Goal: Transaction & Acquisition: Register for event/course

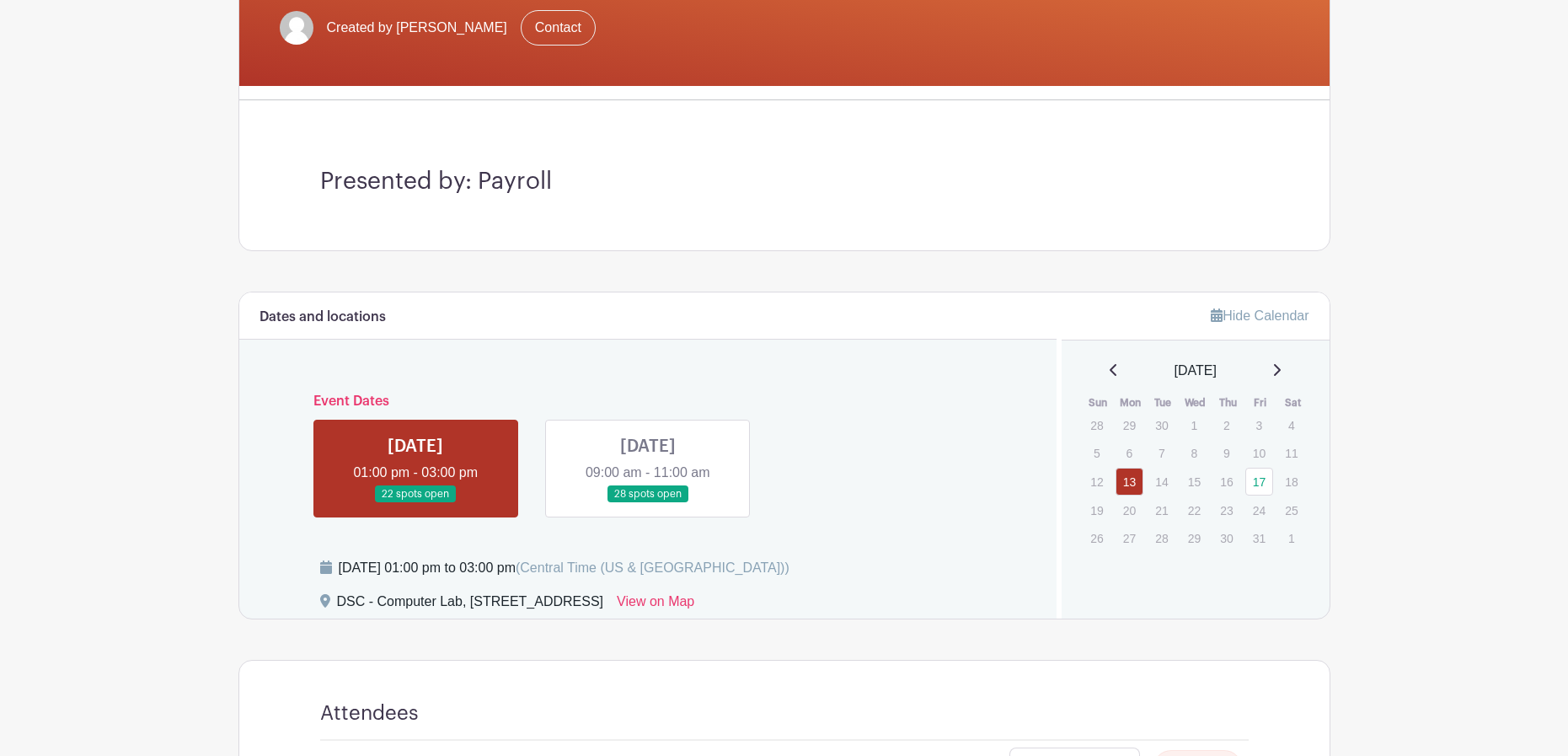
scroll to position [421, 0]
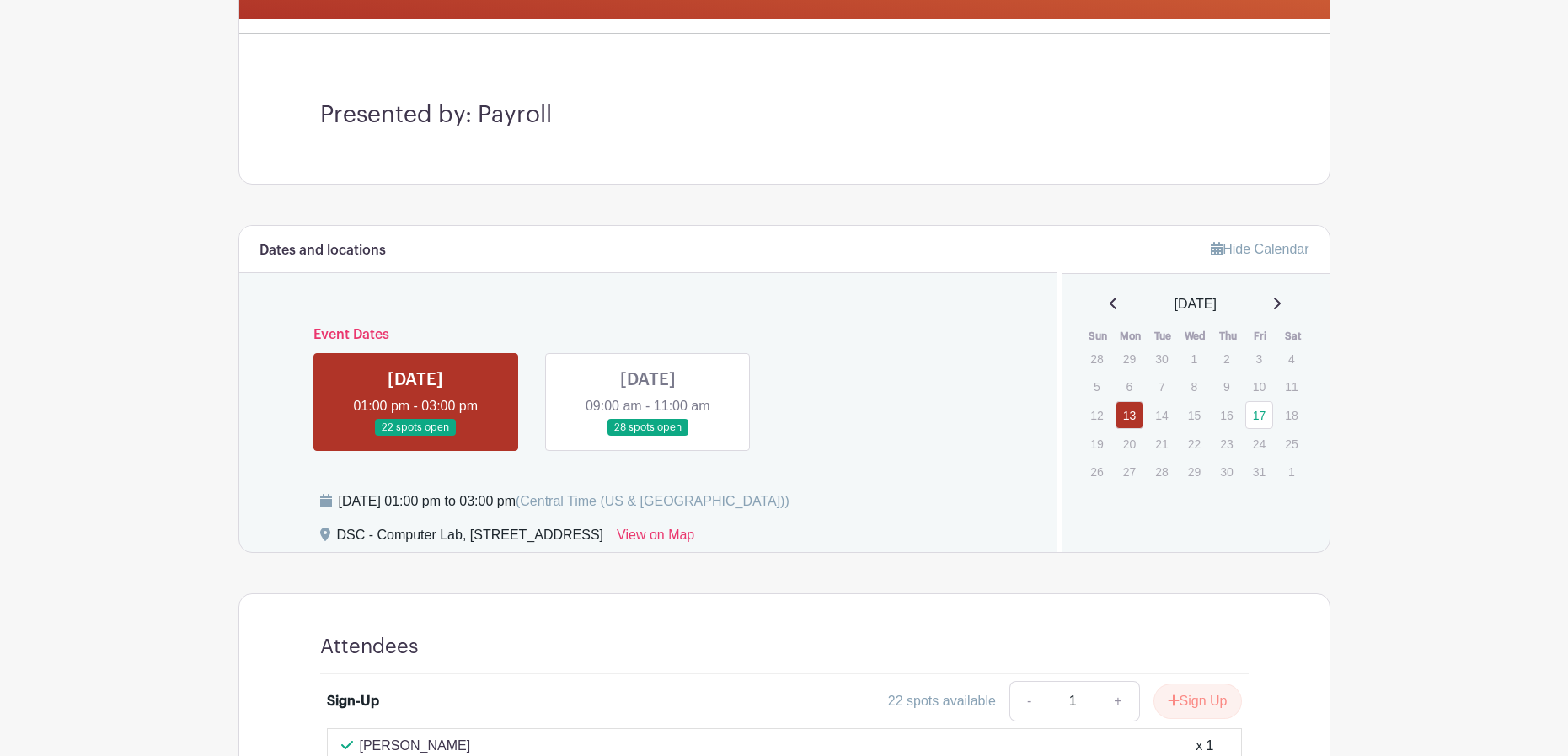
click at [648, 437] on link at bounding box center [648, 437] width 0 height 0
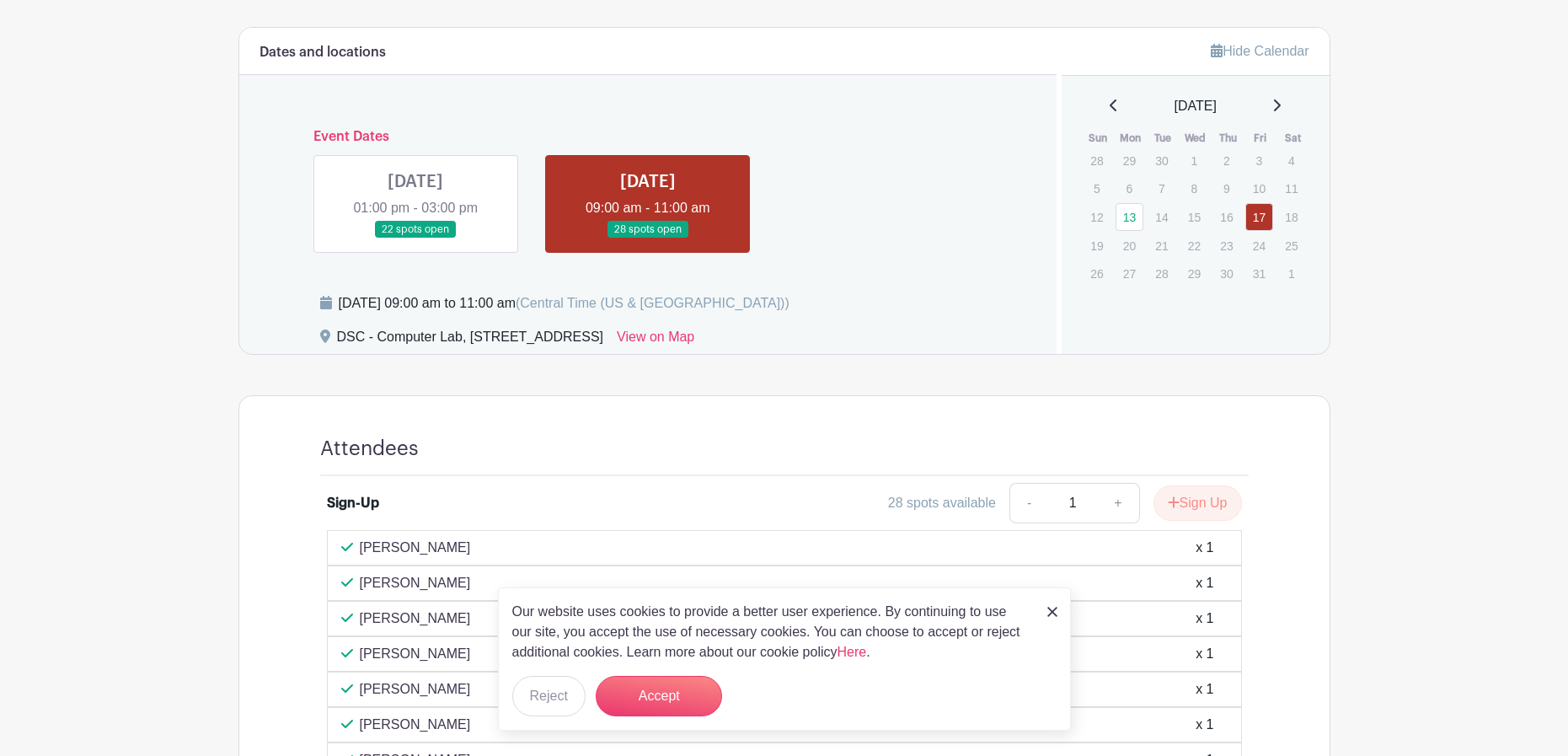
scroll to position [675, 0]
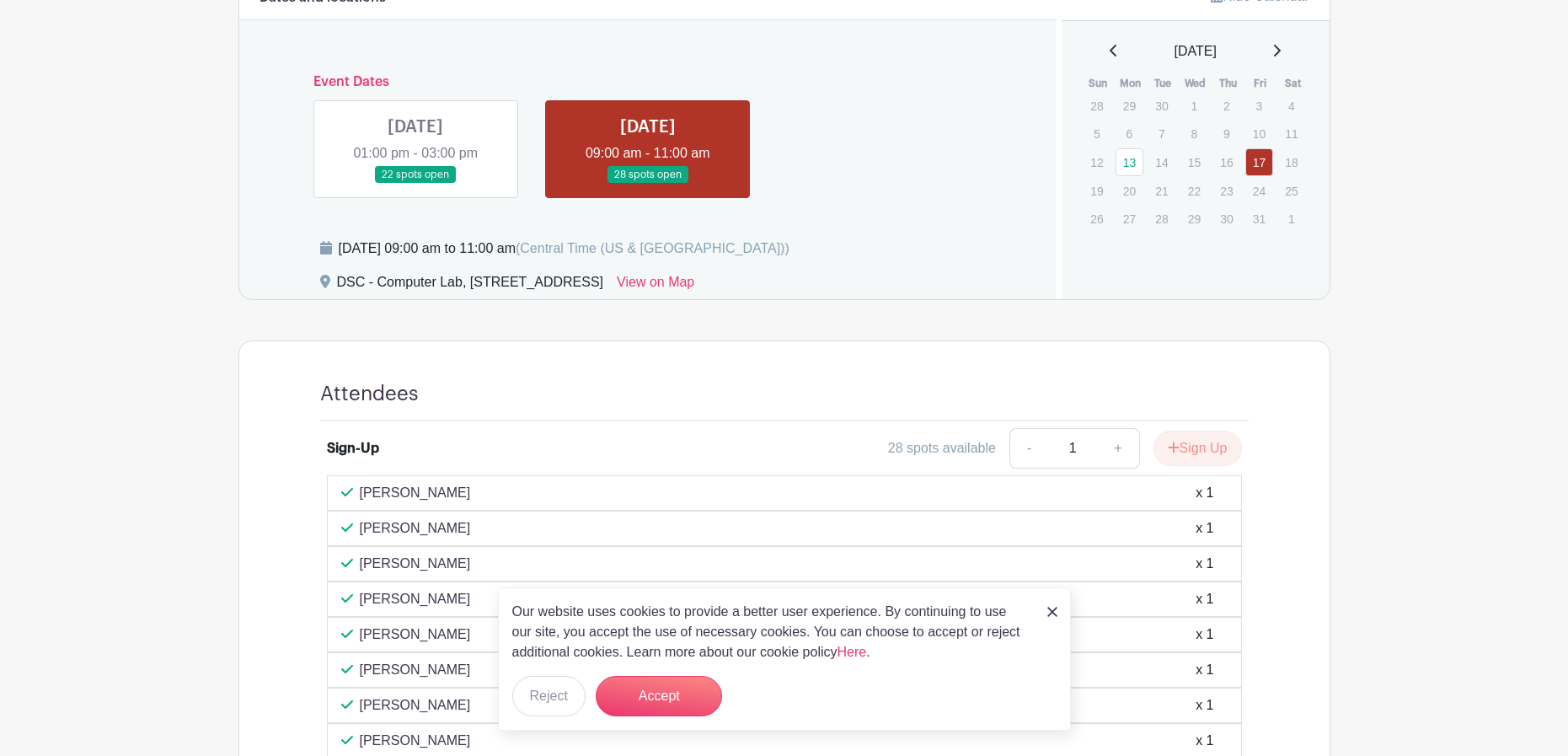
click at [415, 184] on link at bounding box center [415, 184] width 0 height 0
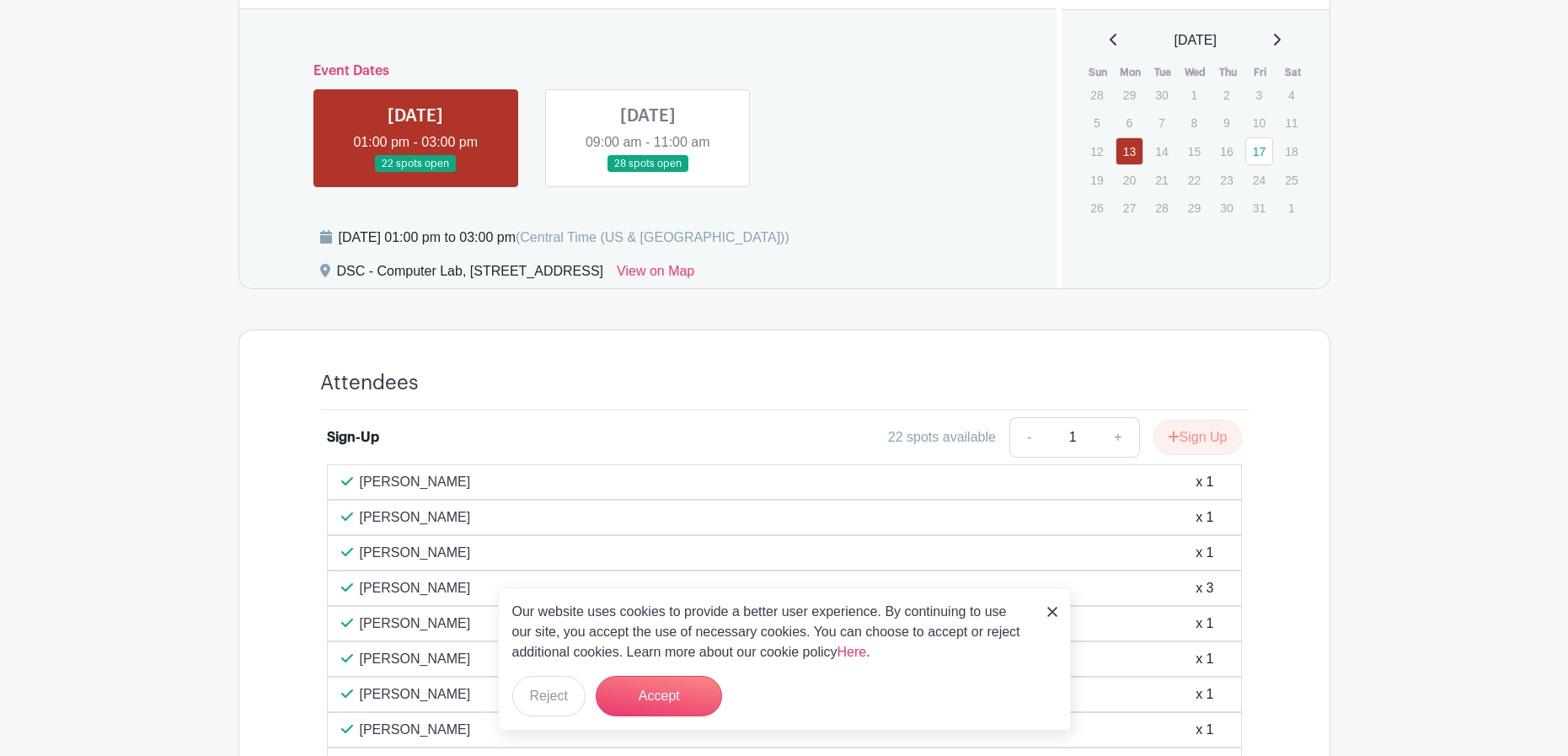
scroll to position [675, 0]
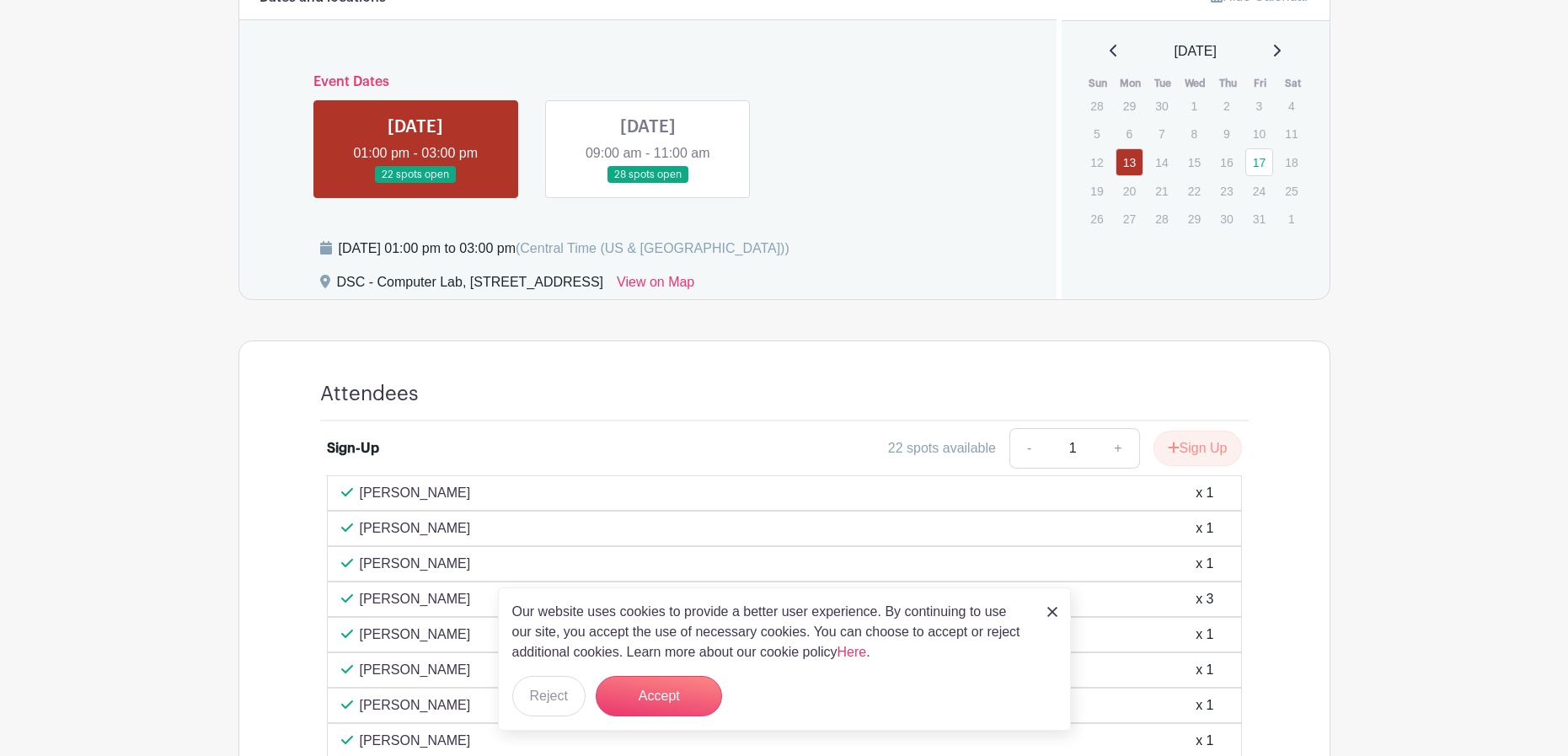
click at [648, 184] on link at bounding box center [648, 184] width 0 height 0
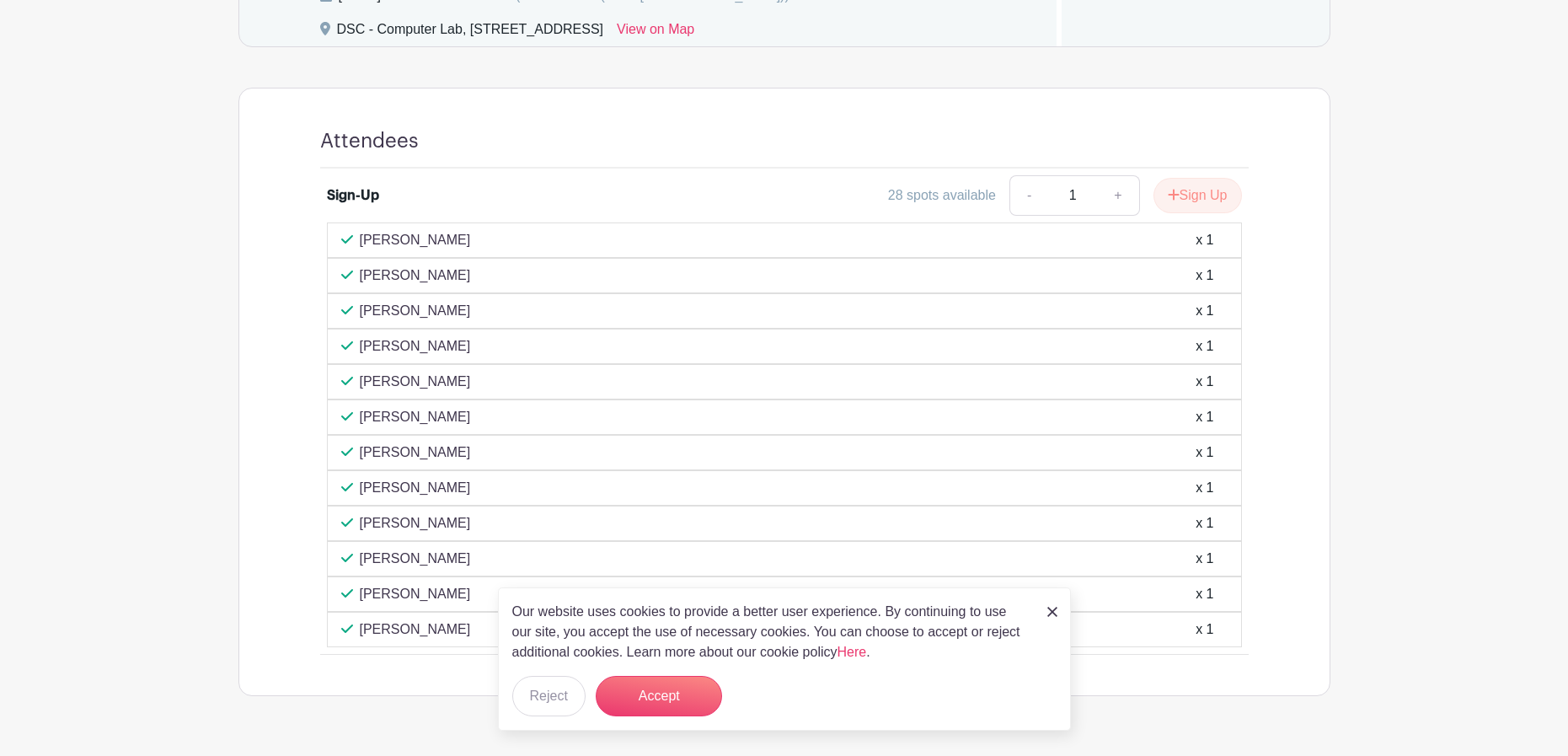
scroll to position [973, 0]
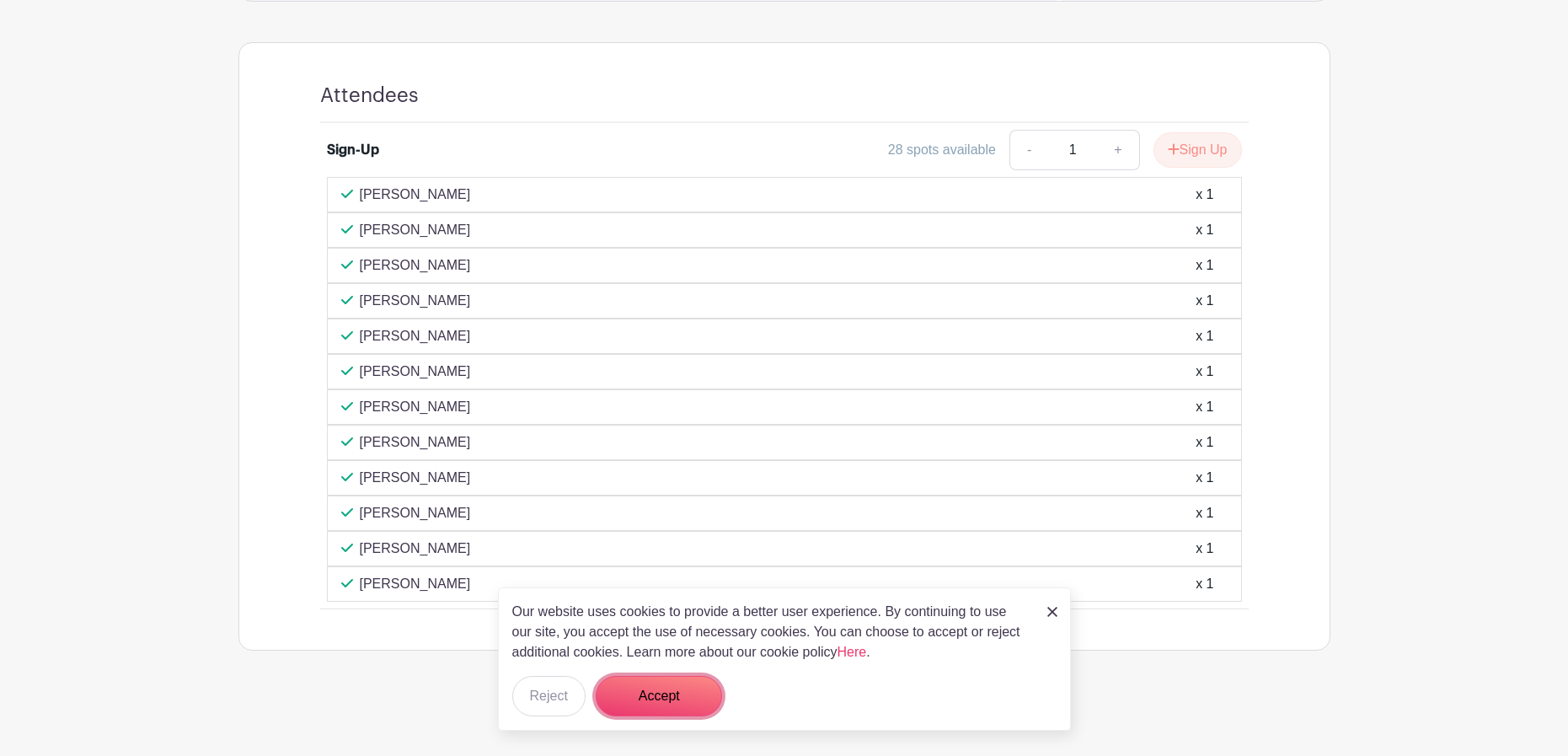
drag, startPoint x: 686, startPoint y: 716, endPoint x: 685, endPoint y: 707, distance: 9.1
click at [686, 714] on button "Accept" at bounding box center [659, 696] width 127 height 40
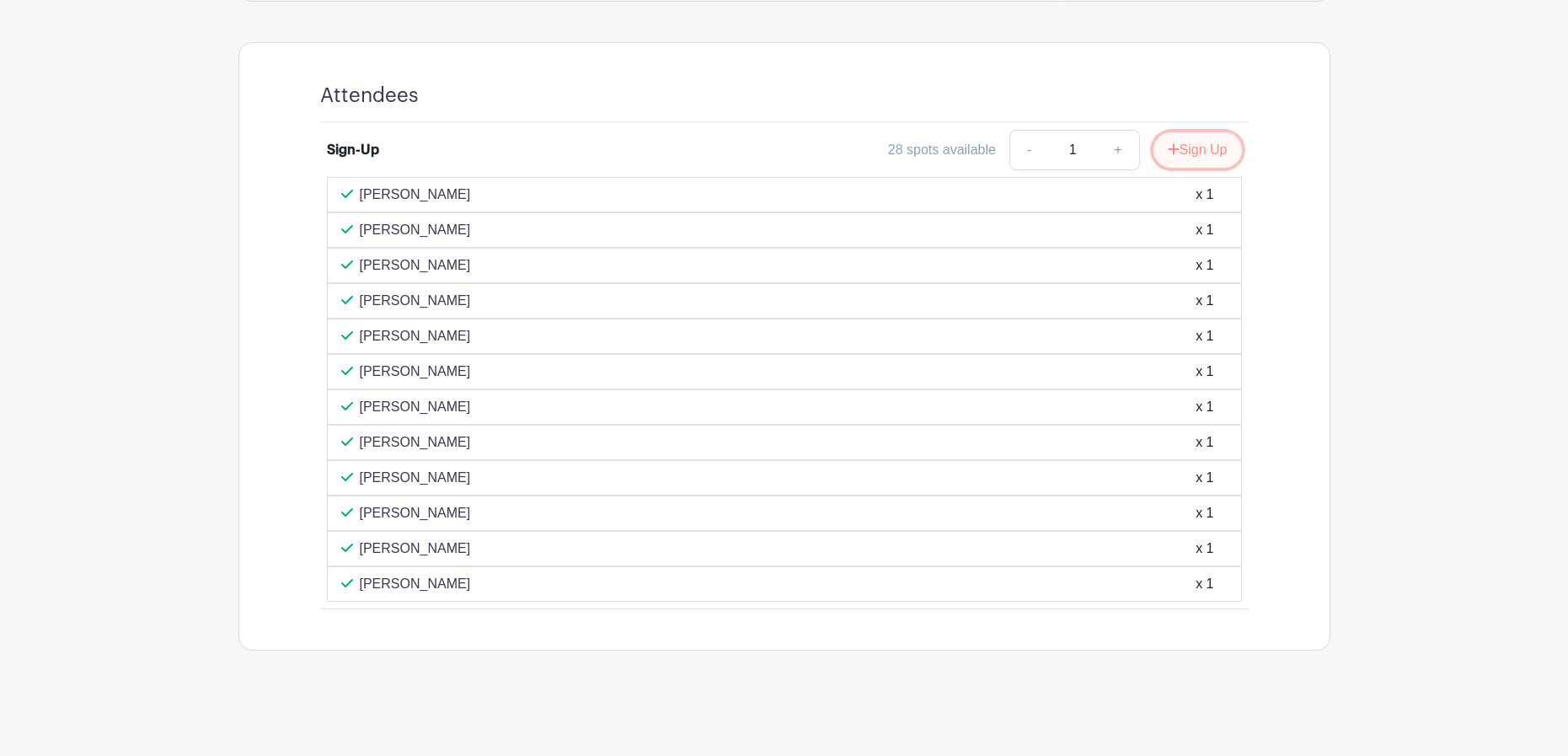
click at [1206, 152] on button "Sign Up" at bounding box center [1197, 150] width 88 height 35
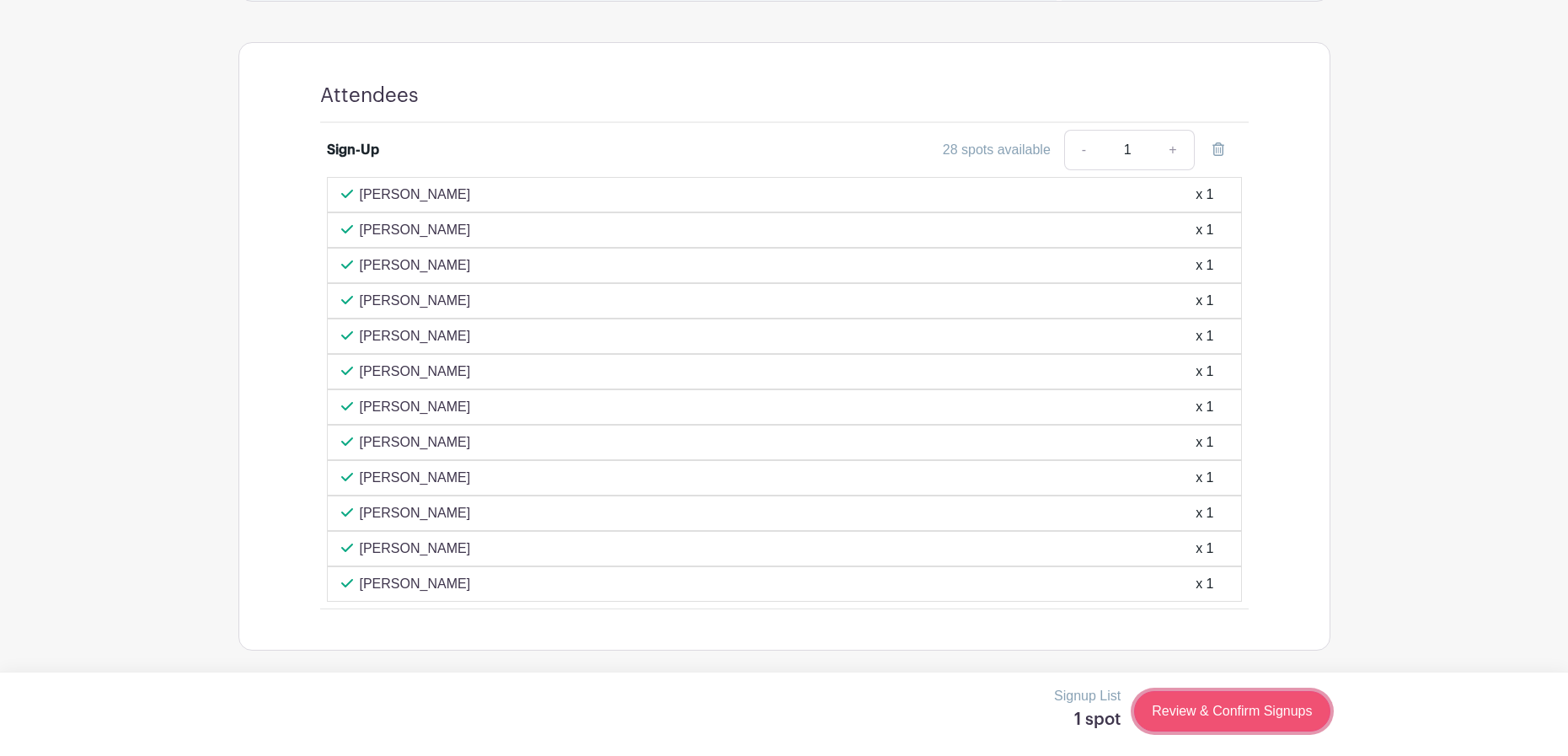
click at [1206, 707] on link "Review & Confirm Signups" at bounding box center [1232, 711] width 195 height 40
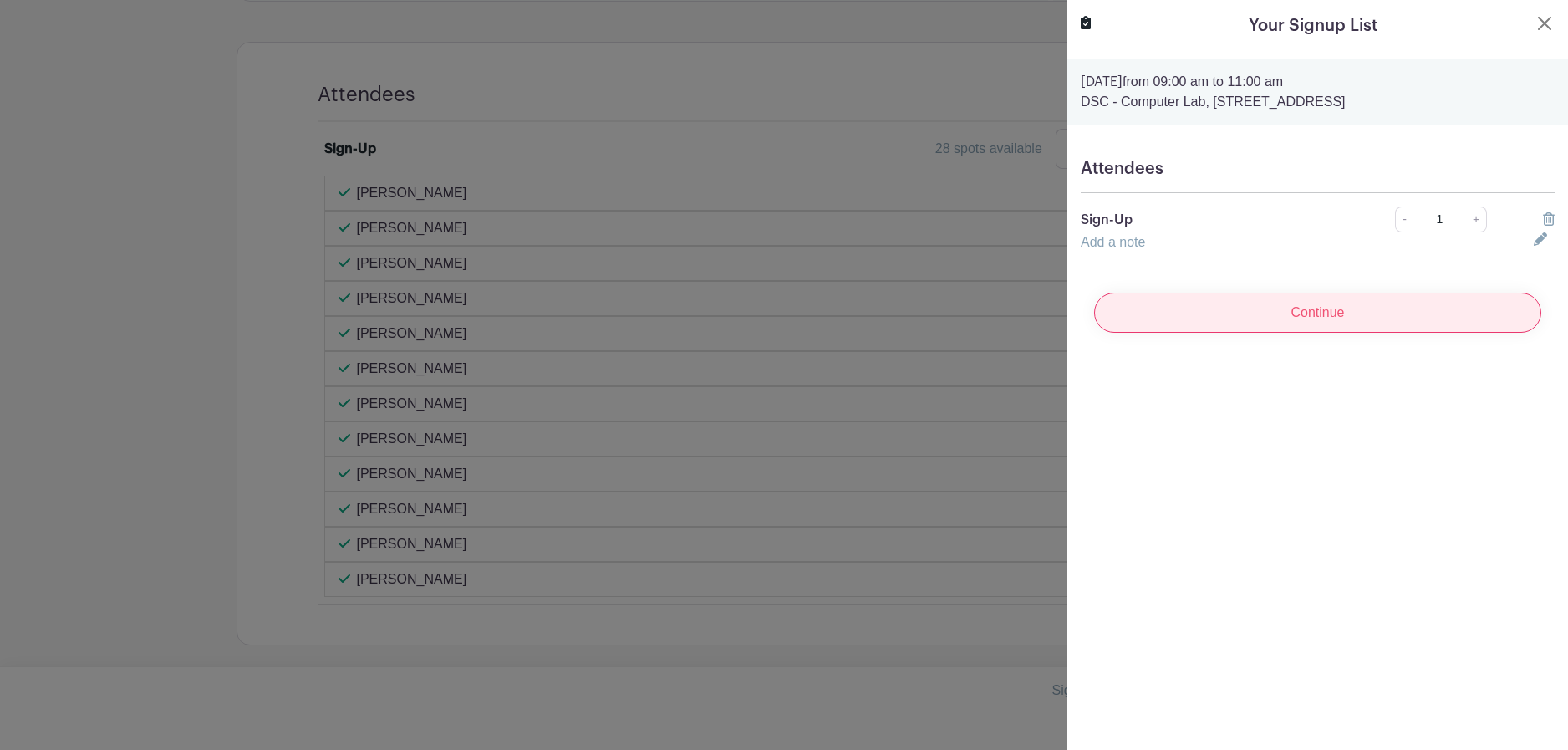
click at [1377, 311] on input "Continue" at bounding box center [1318, 313] width 447 height 40
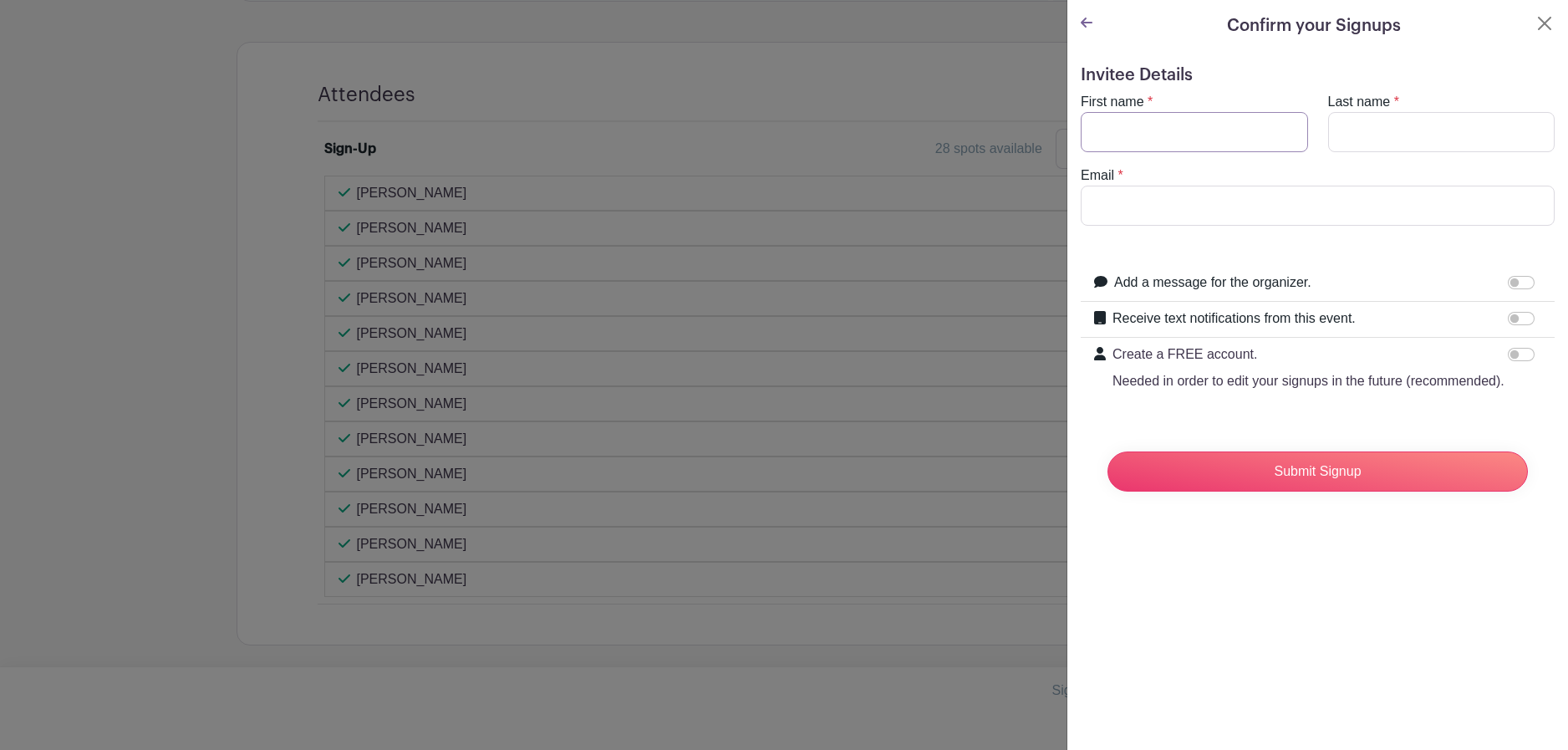
click at [1164, 135] on input "First name" at bounding box center [1194, 132] width 228 height 40
type input "[PERSON_NAME]"
click at [1177, 202] on input "Email" at bounding box center [1318, 206] width 474 height 40
type input "[EMAIL_ADDRESS][DOMAIN_NAME]"
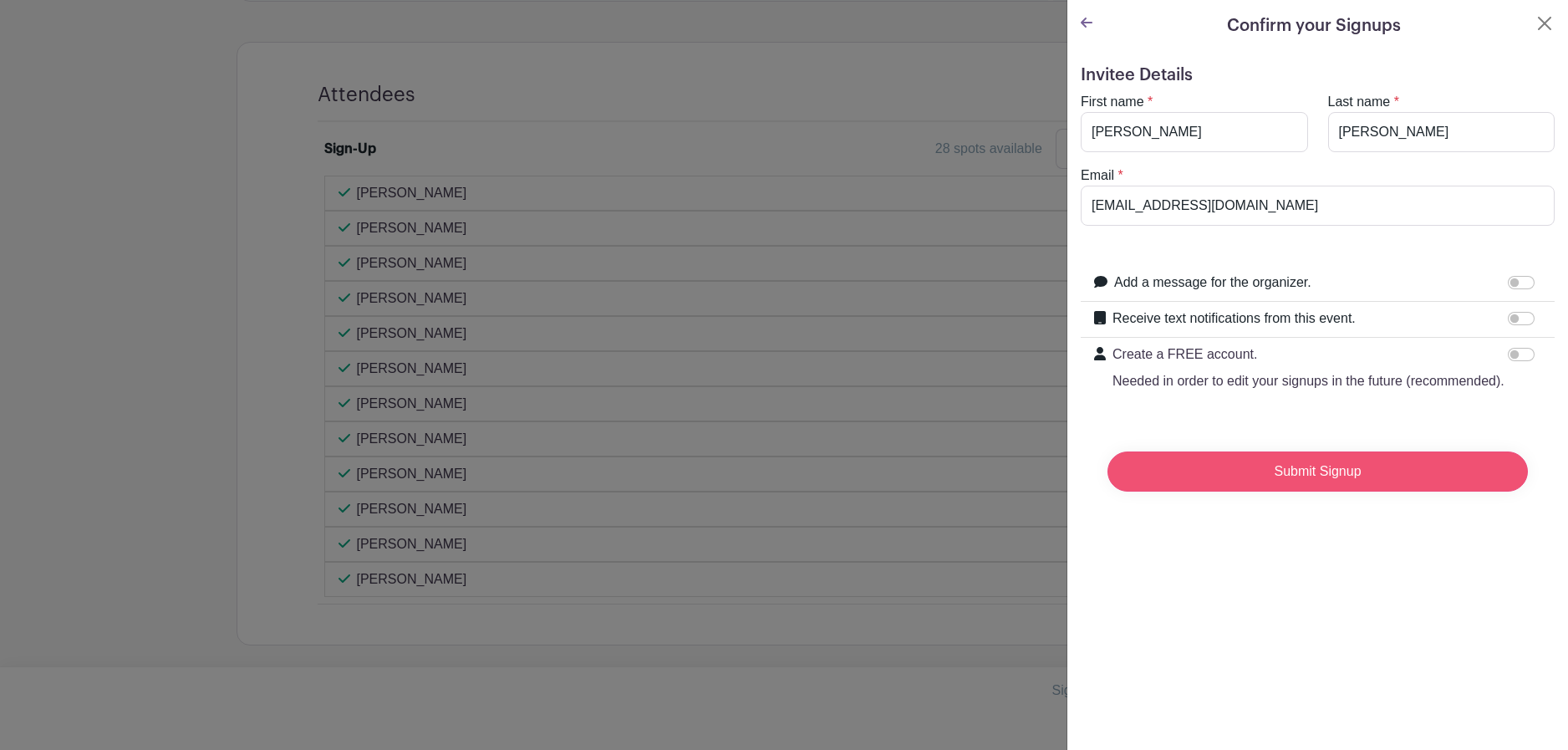
click at [1277, 492] on input "Submit Signup" at bounding box center [1318, 471] width 420 height 40
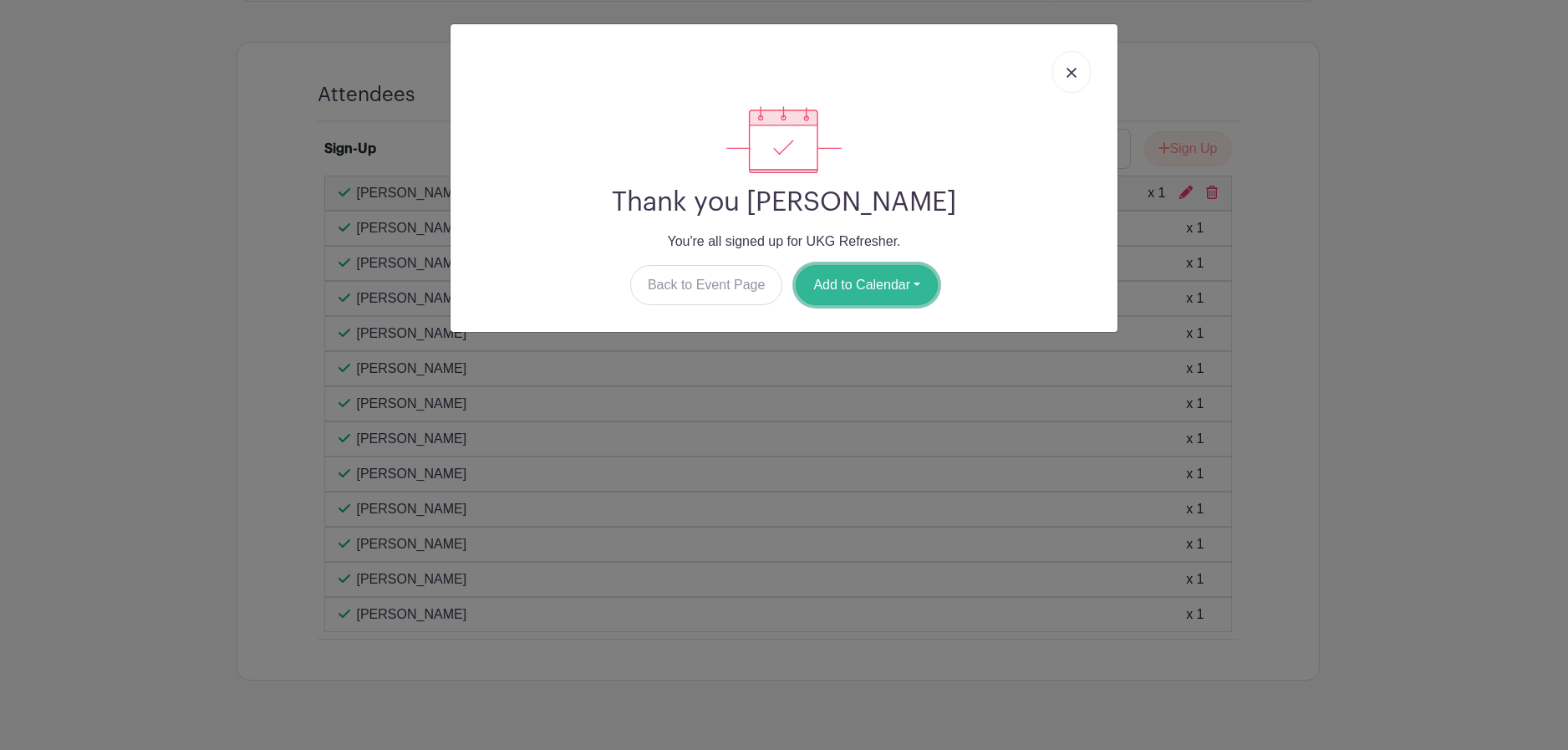
click at [881, 286] on button "Add to Calendar" at bounding box center [866, 285] width 142 height 40
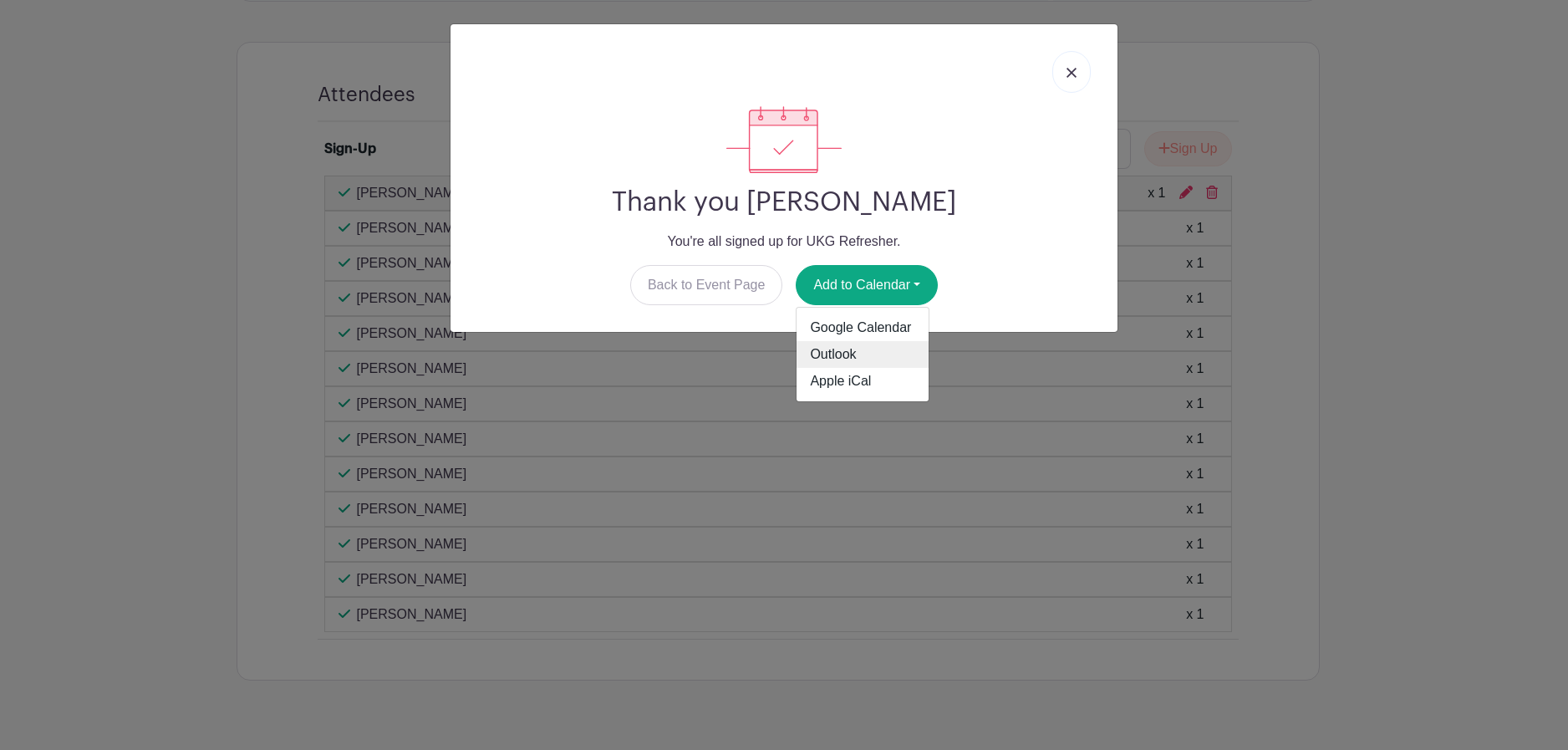
click at [858, 358] on link "Outlook" at bounding box center [863, 355] width 132 height 27
click at [1094, 72] on div at bounding box center [784, 71] width 640 height 69
click at [1074, 76] on img at bounding box center [1071, 73] width 10 height 10
